Goal: Complete application form: Complete application form

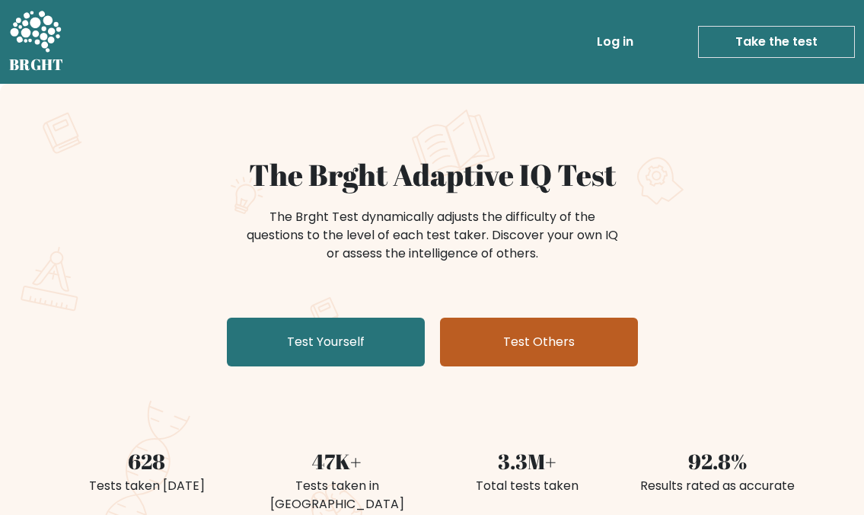
scroll to position [76, 0]
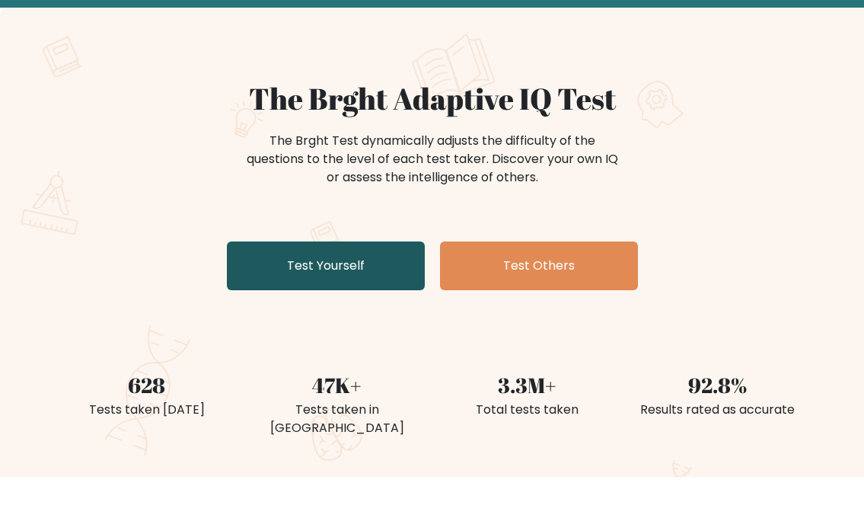
click at [321, 260] on link "Test Yourself" at bounding box center [326, 265] width 198 height 49
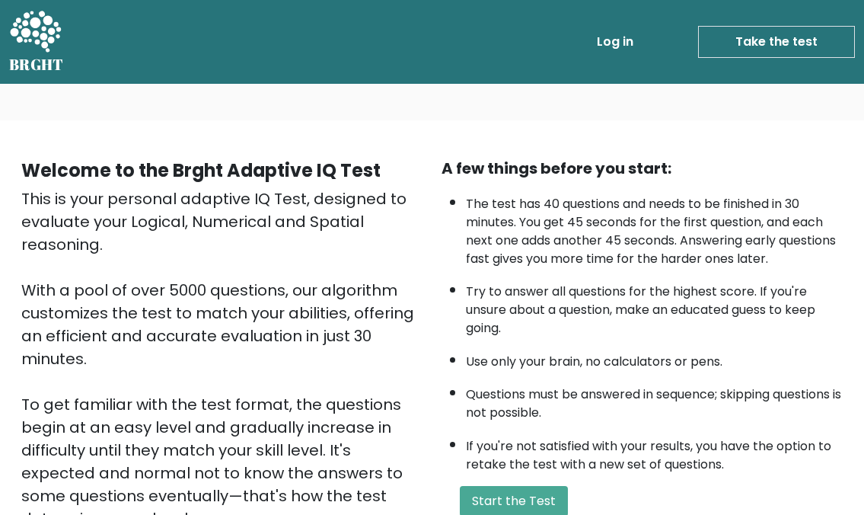
scroll to position [76, 0]
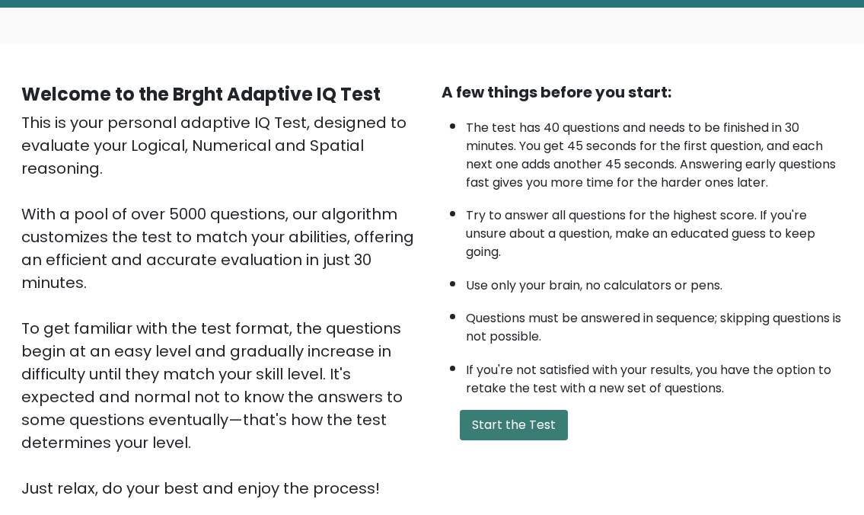
click at [486, 427] on button "Start the Test" at bounding box center [514, 425] width 108 height 30
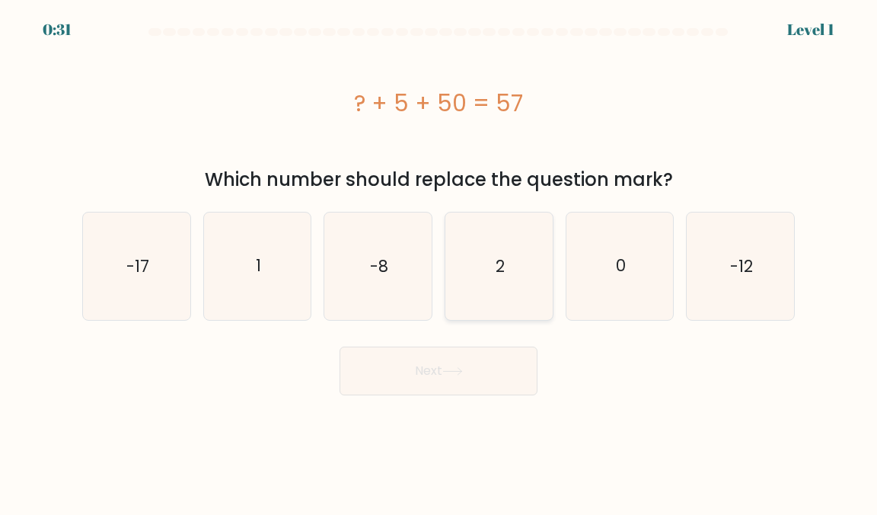
click at [513, 272] on icon "2" at bounding box center [498, 265] width 107 height 107
click at [439, 261] on input "d. 2" at bounding box center [438, 259] width 1 height 4
radio input "true"
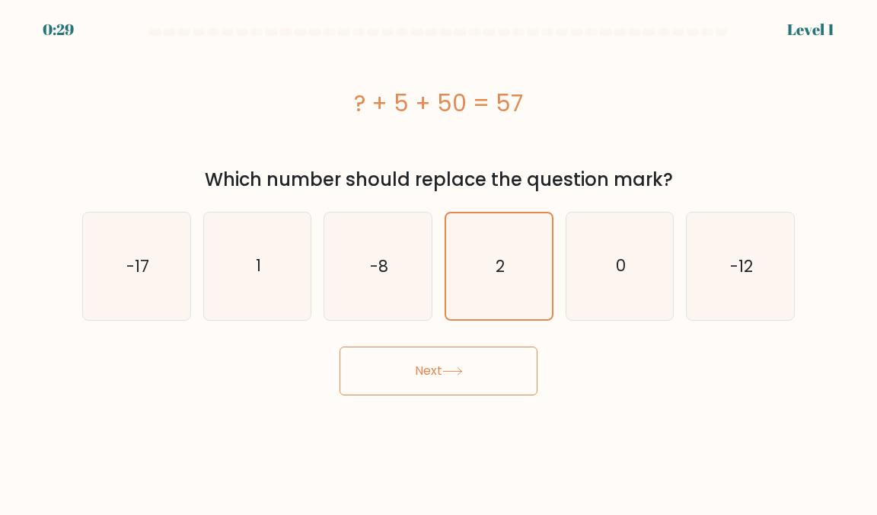
click at [466, 379] on button "Next" at bounding box center [439, 370] width 198 height 49
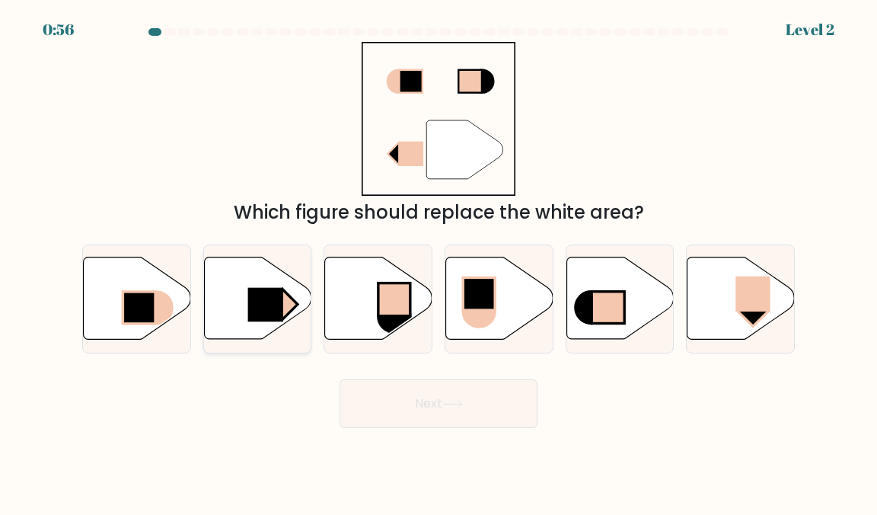
click at [273, 285] on icon at bounding box center [257, 298] width 107 height 82
click at [438, 261] on input "b." at bounding box center [438, 259] width 1 height 4
radio input "true"
click at [464, 419] on button "Next" at bounding box center [439, 403] width 198 height 49
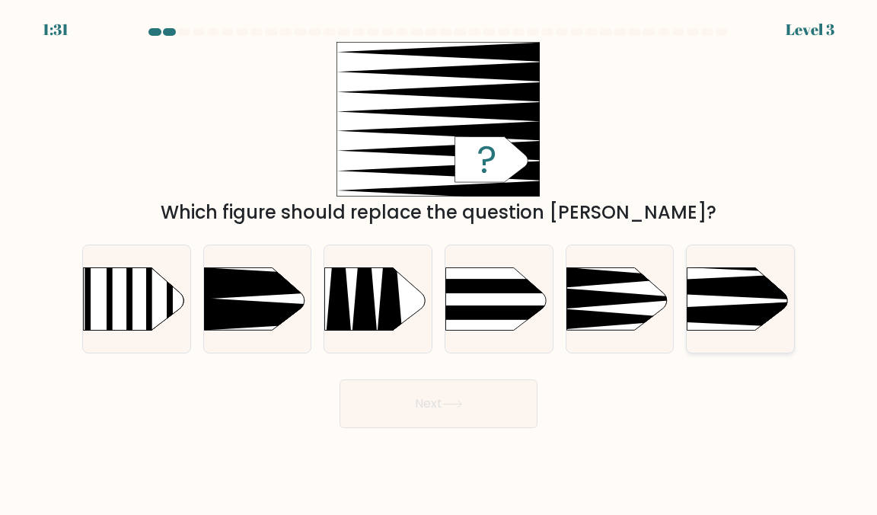
click at [745, 306] on icon at bounding box center [664, 314] width 279 height 27
click at [439, 261] on input "f." at bounding box center [438, 259] width 1 height 4
radio input "true"
drag, startPoint x: 488, startPoint y: 392, endPoint x: 495, endPoint y: 377, distance: 16.7
click at [493, 379] on button "Next" at bounding box center [439, 403] width 198 height 49
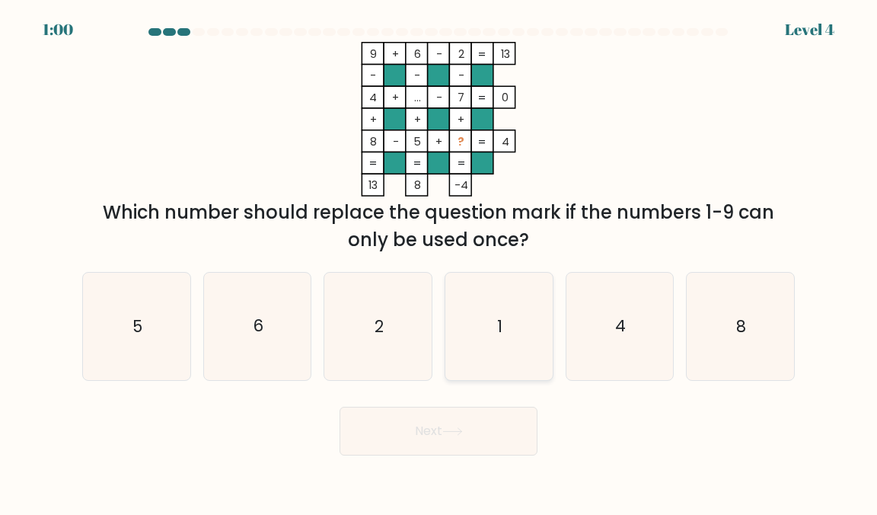
click at [513, 316] on icon "1" at bounding box center [498, 326] width 107 height 107
click at [439, 261] on input "d. 1" at bounding box center [438, 259] width 1 height 4
radio input "true"
click at [468, 427] on button "Next" at bounding box center [439, 431] width 198 height 49
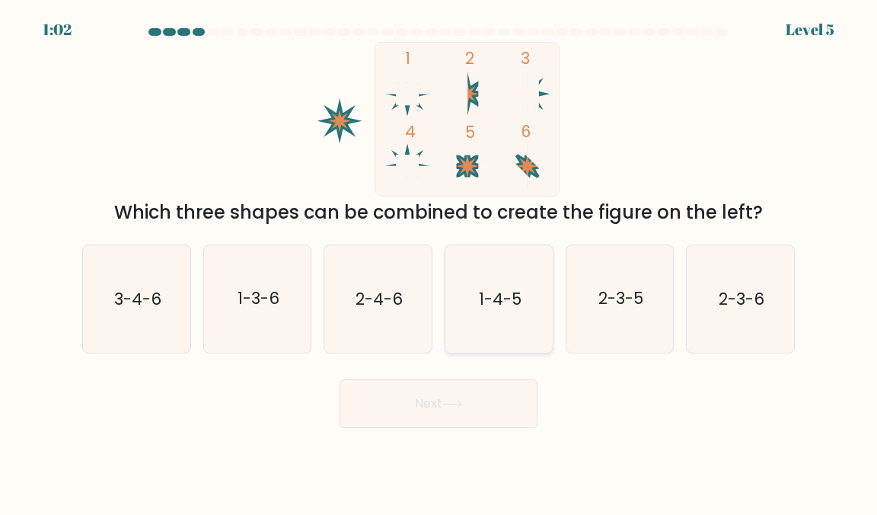
click at [491, 292] on text "1-4-5" at bounding box center [500, 299] width 43 height 22
click at [439, 261] on input "d. 1-4-5" at bounding box center [438, 259] width 1 height 4
radio input "true"
click at [475, 400] on button "Next" at bounding box center [439, 403] width 198 height 49
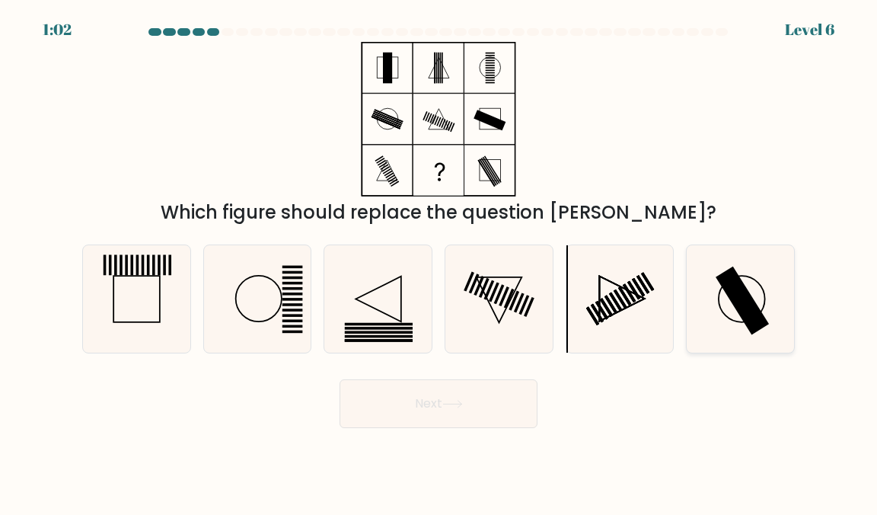
click at [729, 325] on icon at bounding box center [740, 298] width 107 height 107
click at [439, 261] on input "f." at bounding box center [438, 259] width 1 height 4
radio input "true"
click at [509, 409] on button "Next" at bounding box center [439, 403] width 198 height 49
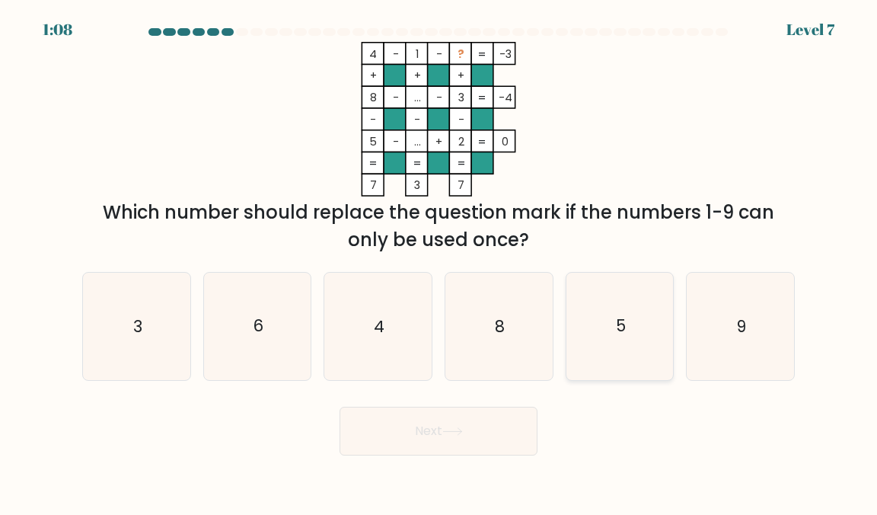
click at [620, 320] on text "5" at bounding box center [621, 326] width 10 height 22
click at [439, 261] on input "e. 5" at bounding box center [438, 259] width 1 height 4
radio input "true"
click at [464, 440] on button "Next" at bounding box center [439, 431] width 198 height 49
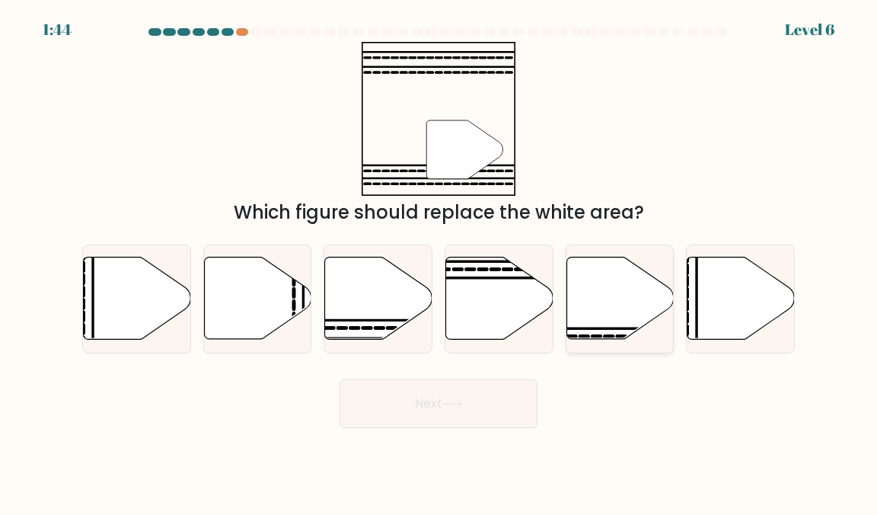
click at [628, 291] on icon at bounding box center [619, 298] width 107 height 82
click at [439, 261] on input "e." at bounding box center [438, 259] width 1 height 4
radio input "true"
click at [384, 294] on icon at bounding box center [378, 298] width 107 height 82
click at [438, 261] on input "c." at bounding box center [438, 259] width 1 height 4
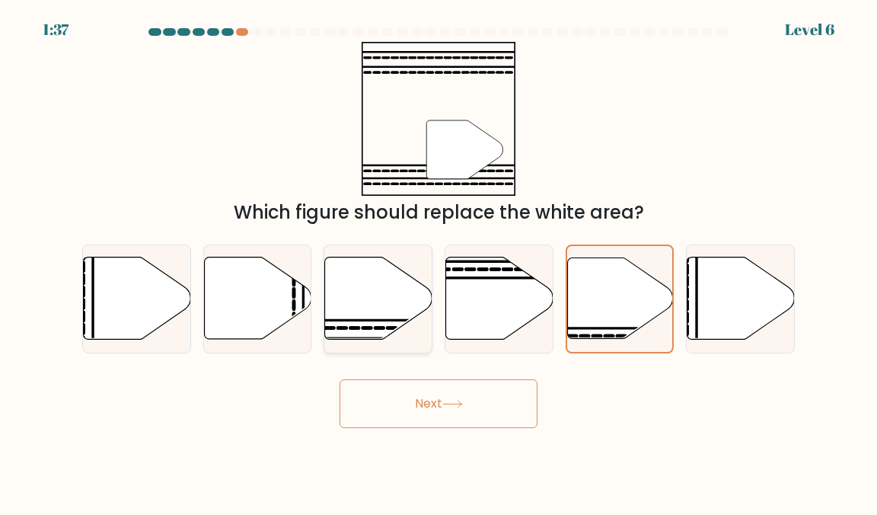
radio input "true"
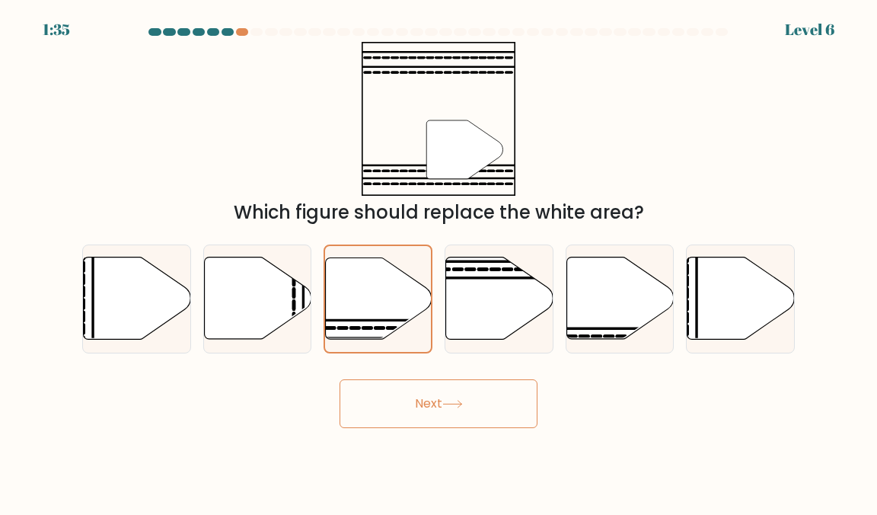
click at [430, 385] on button "Next" at bounding box center [439, 403] width 198 height 49
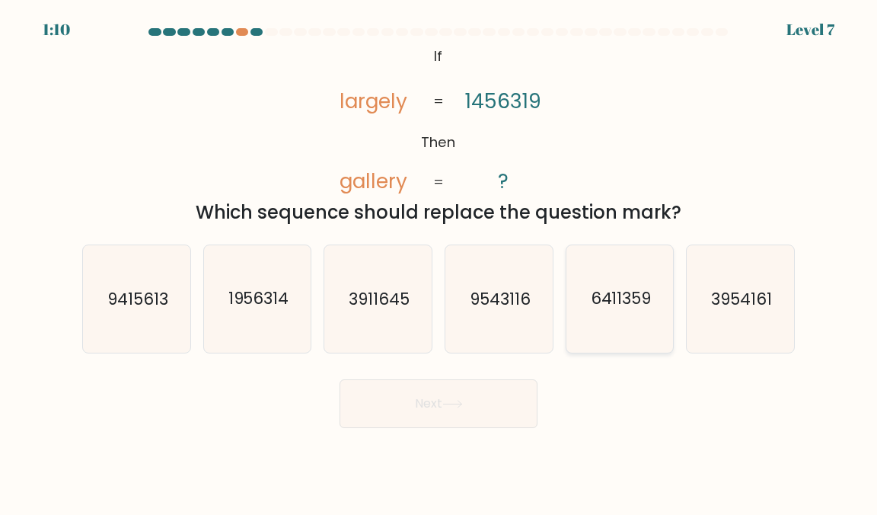
click at [624, 304] on text "6411359" at bounding box center [620, 299] width 61 height 22
click at [439, 261] on input "e. 6411359" at bounding box center [438, 259] width 1 height 4
radio input "true"
click at [435, 403] on button "Next" at bounding box center [439, 403] width 198 height 49
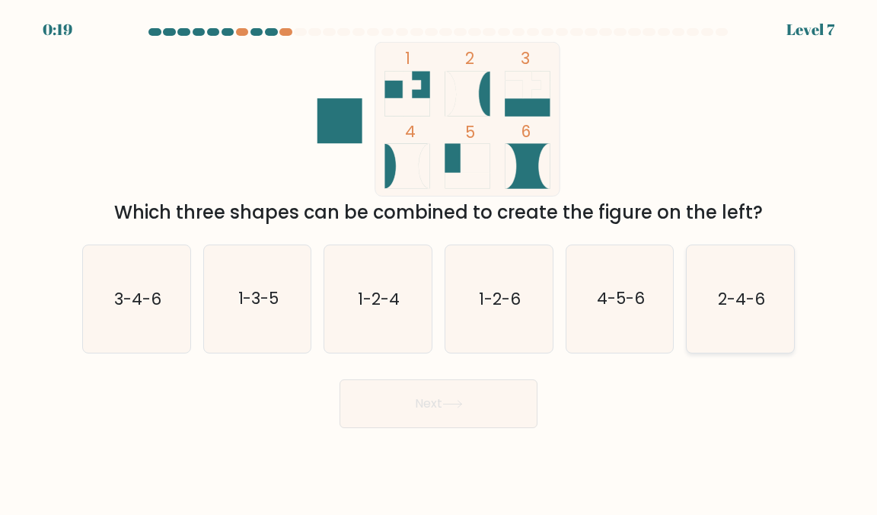
click at [752, 312] on icon "2-4-6" at bounding box center [740, 298] width 107 height 107
click at [439, 261] on input "f. 2-4-6" at bounding box center [438, 259] width 1 height 4
radio input "true"
click at [503, 413] on button "Next" at bounding box center [439, 403] width 198 height 49
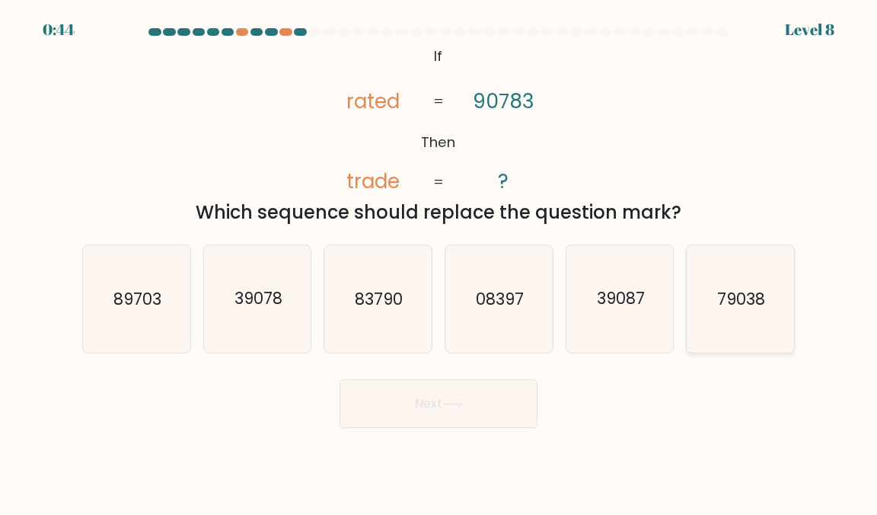
click at [731, 294] on text "79038" at bounding box center [742, 299] width 48 height 22
click at [439, 261] on input "f. 79038" at bounding box center [438, 259] width 1 height 4
radio input "true"
click at [480, 407] on button "Next" at bounding box center [439, 403] width 198 height 49
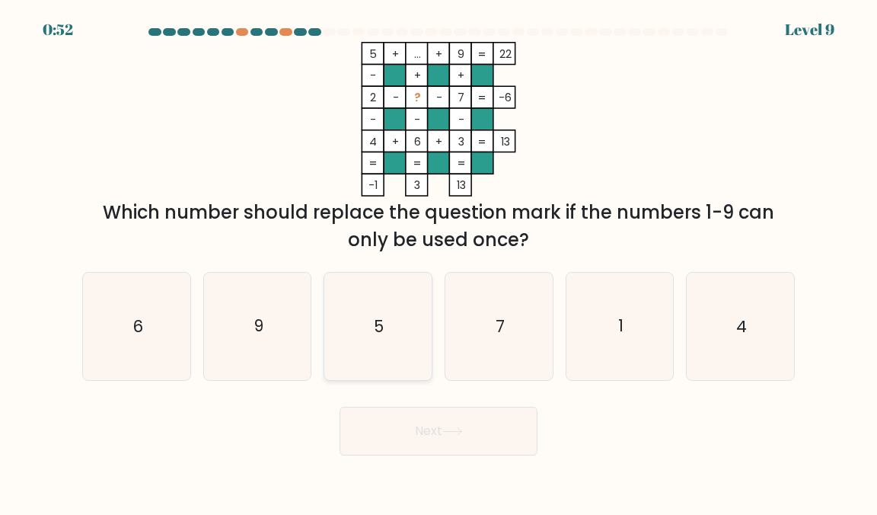
click at [371, 326] on icon "5" at bounding box center [377, 326] width 107 height 107
click at [438, 261] on input "c. 5" at bounding box center [438, 259] width 1 height 4
radio input "true"
click at [500, 321] on text "7" at bounding box center [500, 326] width 9 height 22
click at [744, 125] on div "5 + ... + 9 22 - + + 2 - ? - 7 -6 - - - 4 + 6 + 3 = 13 = = = = -1 3 13 = Which …" at bounding box center [438, 148] width 731 height 212
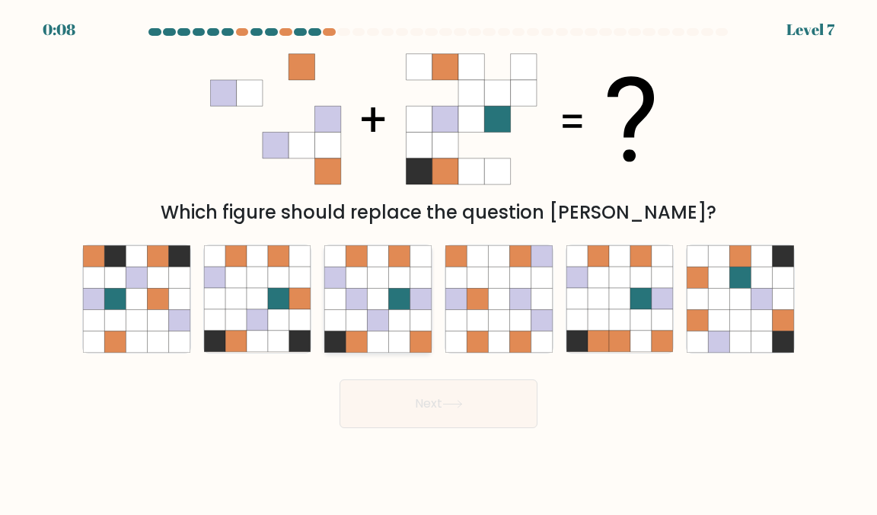
click at [398, 300] on icon at bounding box center [399, 298] width 21 height 21
click at [438, 261] on input "c." at bounding box center [438, 259] width 1 height 4
radio input "true"
click at [422, 403] on button "Next" at bounding box center [439, 403] width 198 height 49
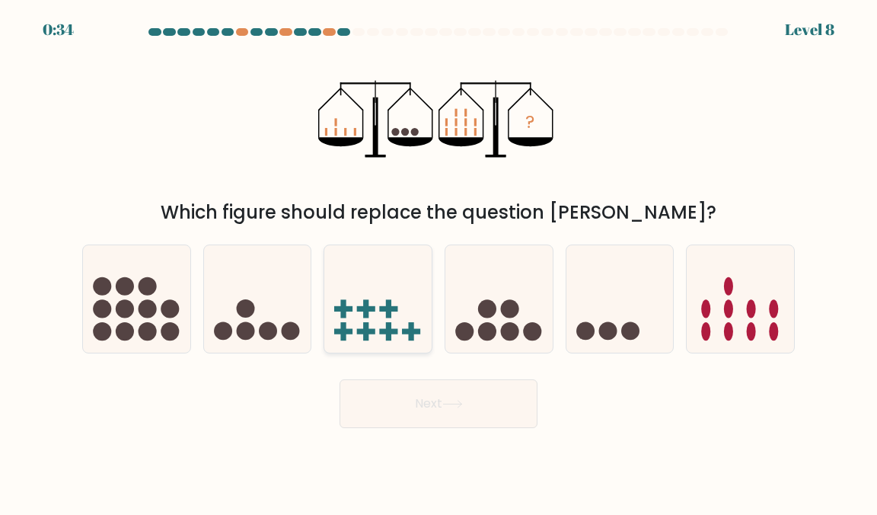
click at [363, 311] on icon at bounding box center [377, 298] width 107 height 89
click at [438, 261] on input "c." at bounding box center [438, 259] width 1 height 4
radio input "true"
click at [436, 400] on button "Next" at bounding box center [439, 403] width 198 height 49
